Goal: Task Accomplishment & Management: Manage account settings

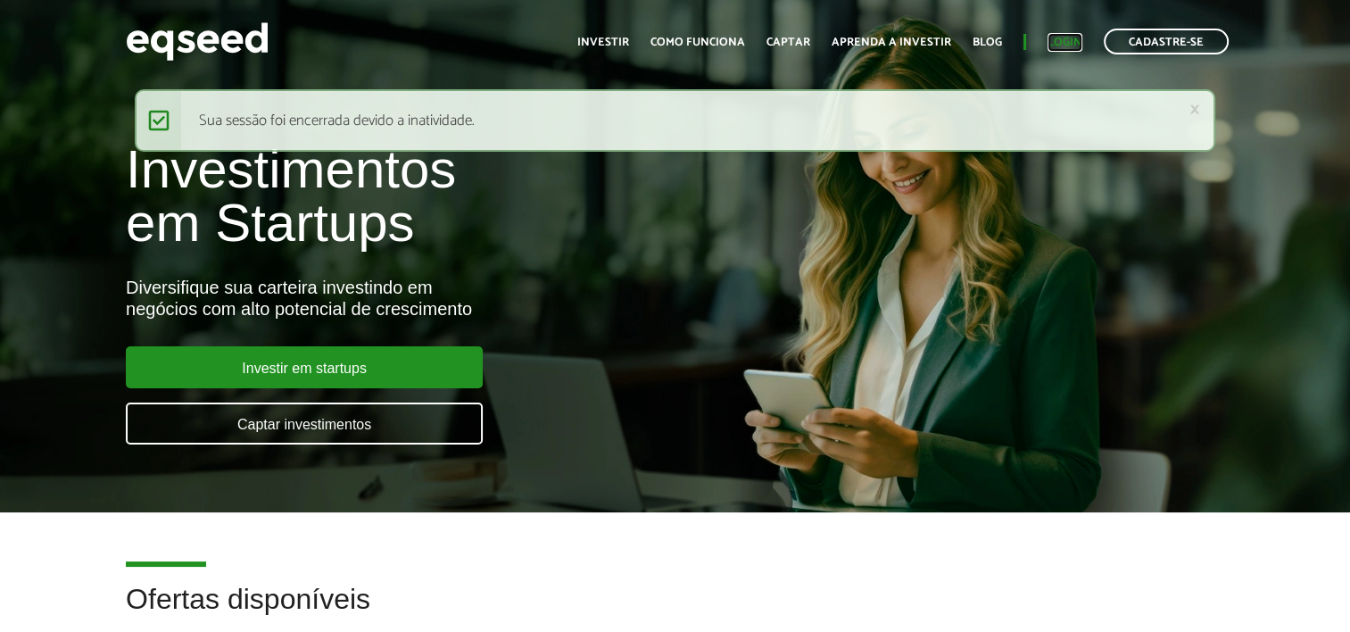
click at [1048, 43] on link "Login" at bounding box center [1064, 43] width 35 height 12
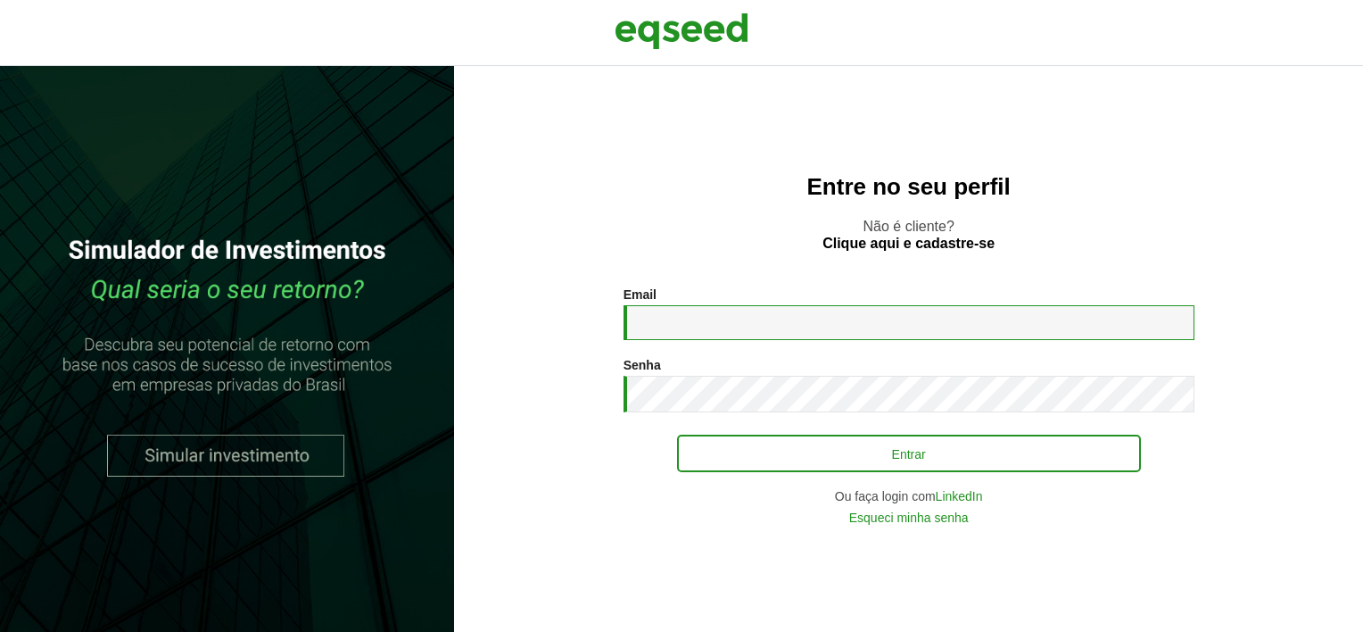
type input "**********"
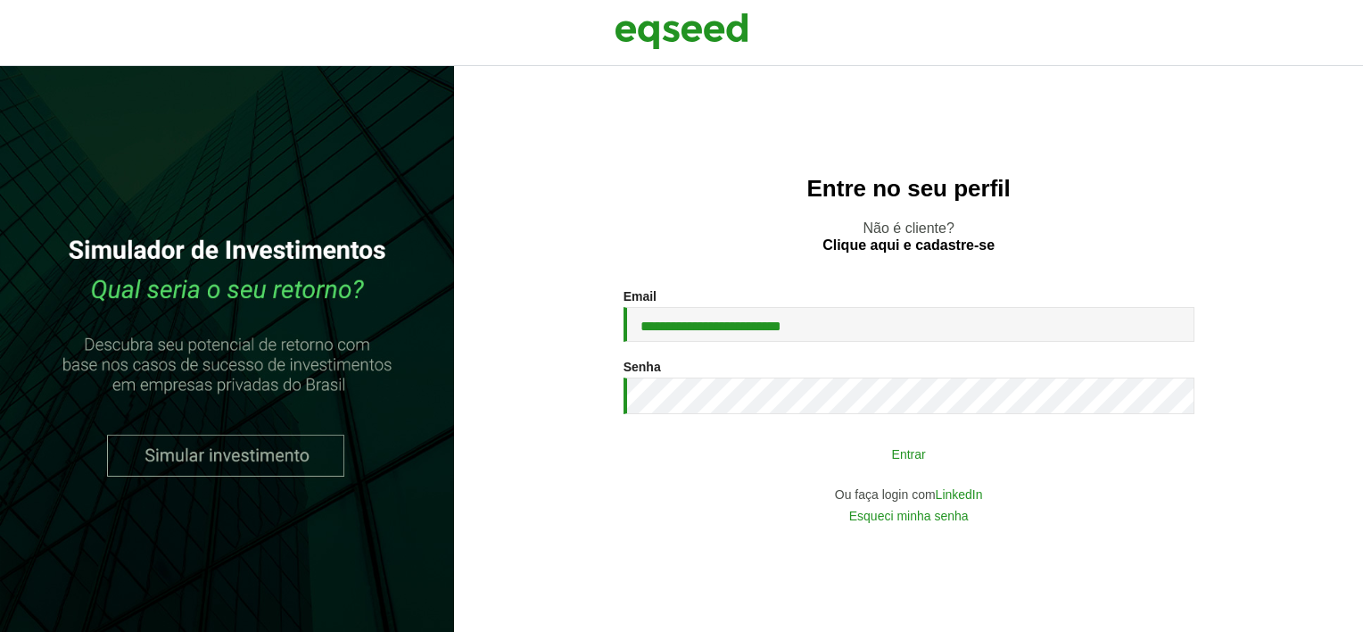
click at [843, 453] on button "Entrar" at bounding box center [909, 453] width 464 height 34
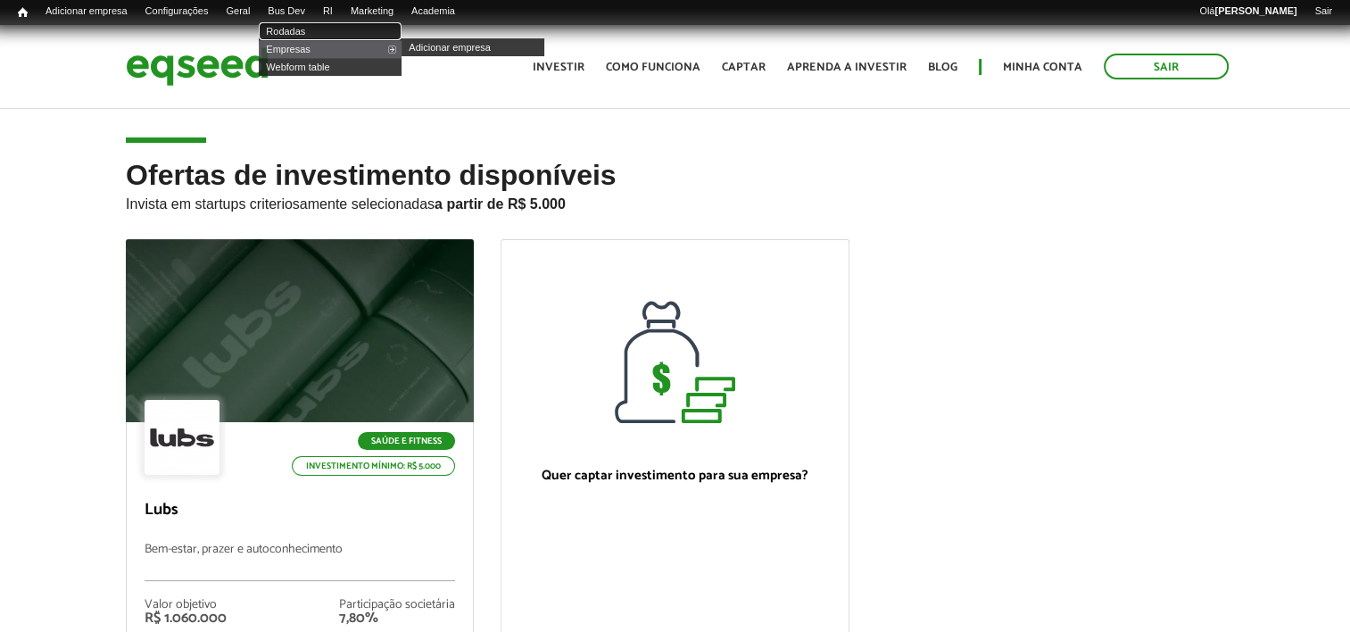
click at [317, 32] on link "Rodadas" at bounding box center [330, 31] width 143 height 18
